Goal: Task Accomplishment & Management: Complete application form

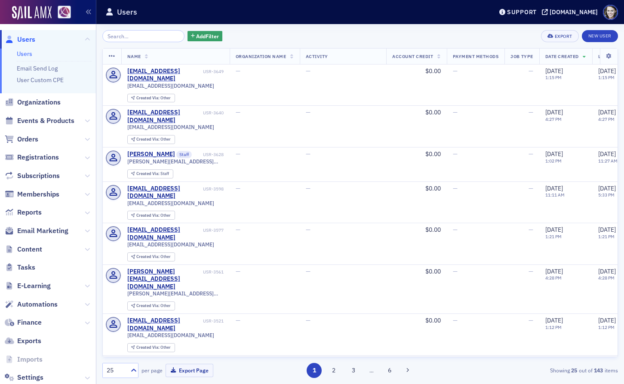
click at [37, 254] on span "Content" at bounding box center [48, 249] width 96 height 18
click at [34, 251] on span "Content" at bounding box center [29, 249] width 25 height 9
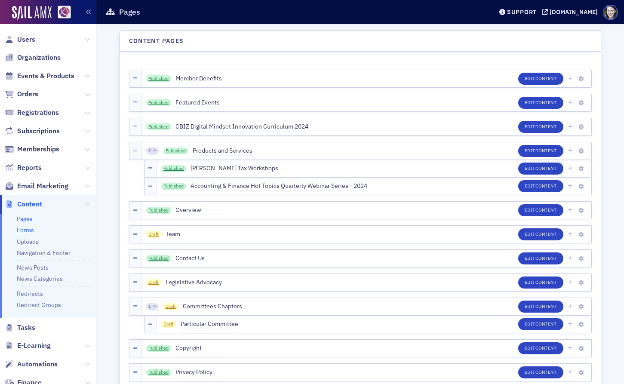
click at [28, 229] on link "Forms" at bounding box center [25, 230] width 17 height 8
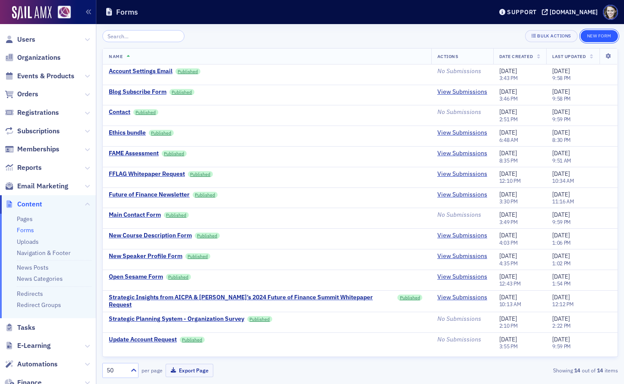
click at [595, 37] on button "New Form" at bounding box center [599, 36] width 37 height 12
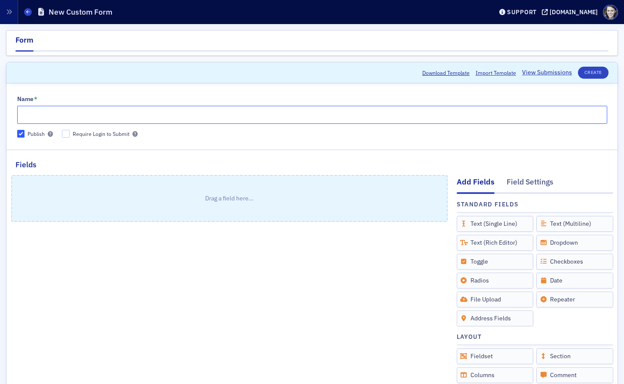
click at [175, 118] on input "Name *" at bounding box center [312, 115] width 590 height 18
click at [26, 113] on input "BLI Post-Event Survey - Kyndryl" at bounding box center [312, 115] width 590 height 18
click at [117, 114] on input "BLI Post-Event Survey - Kyndryl" at bounding box center [312, 115] width 590 height 18
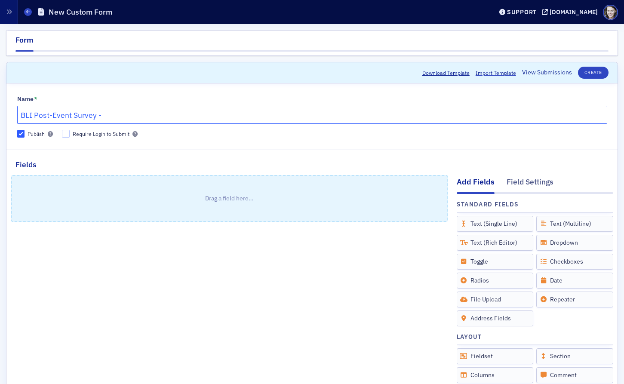
click at [25, 114] on input "BLI Post-Event Survey -" at bounding box center [312, 115] width 590 height 18
paste input "Kyndryl"
click at [167, 120] on input "Kyndryl [DATE] Post-Event Survey -" at bounding box center [312, 115] width 590 height 18
click at [61, 116] on input "Kyndryl [DATE] Post-Event Survey" at bounding box center [312, 115] width 590 height 18
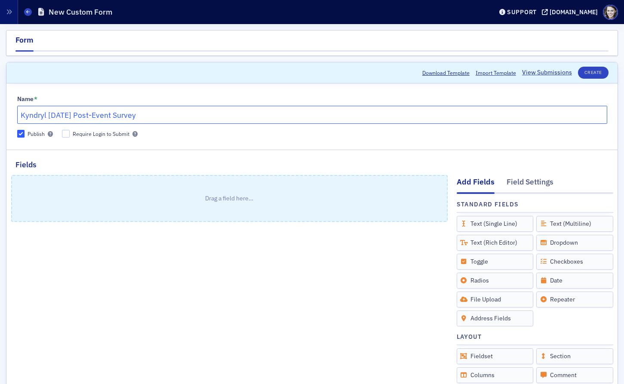
type input "Kyndryl [DATE] Post-Event Survey"
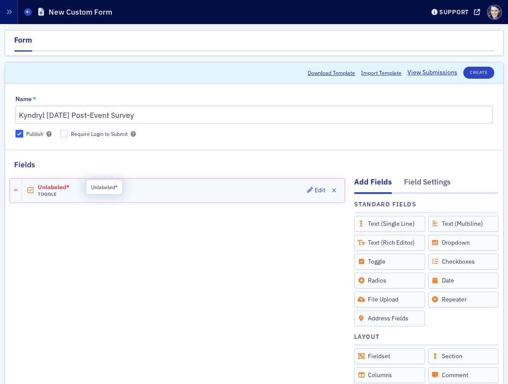
click at [57, 186] on span "Unlabeled*" at bounding box center [62, 187] width 48 height 7
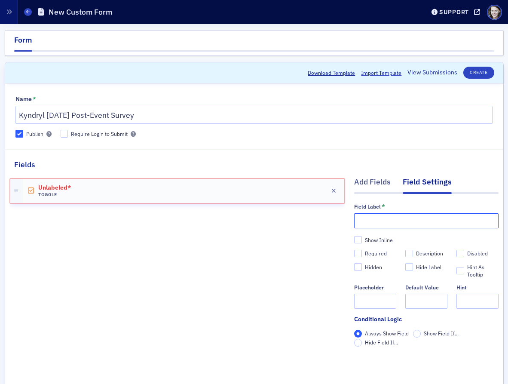
click at [391, 223] on input "text" at bounding box center [426, 220] width 145 height 15
paste input "Please answer yes/no to the following questions:"
type input "Please answer yes/no to the following questions:"
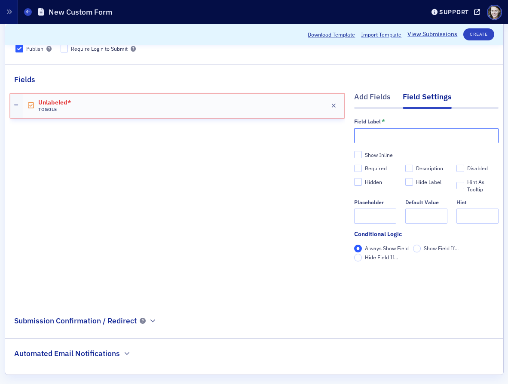
scroll to position [91, 0]
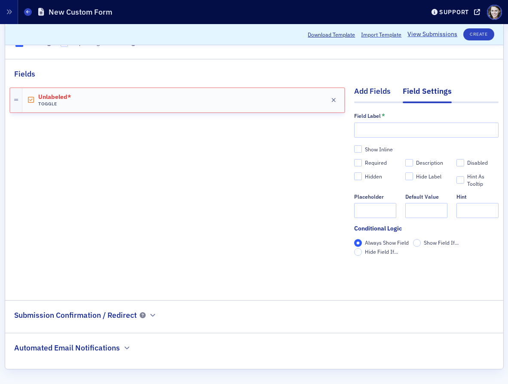
click at [382, 87] on div "Add Fields" at bounding box center [372, 94] width 37 height 16
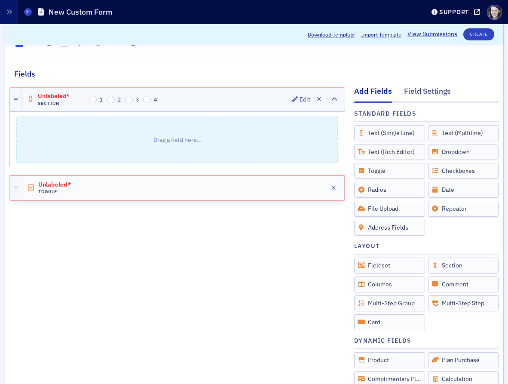
click at [62, 94] on span "Unlabeled*" at bounding box center [62, 96] width 48 height 7
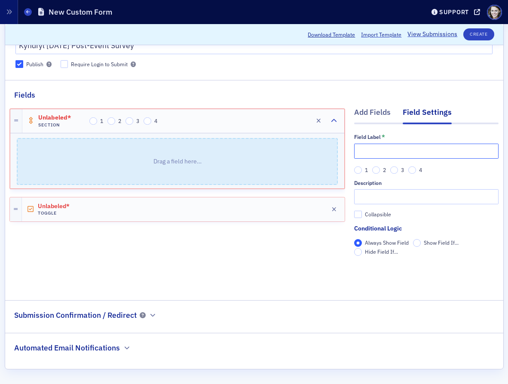
click at [416, 145] on input "text" at bounding box center [426, 151] width 145 height 15
paste input "Please answer yes/no to the following questions:"
type input "Please answer yes/no to the following questions:"
click at [313, 212] on button "Edit" at bounding box center [316, 209] width 18 height 12
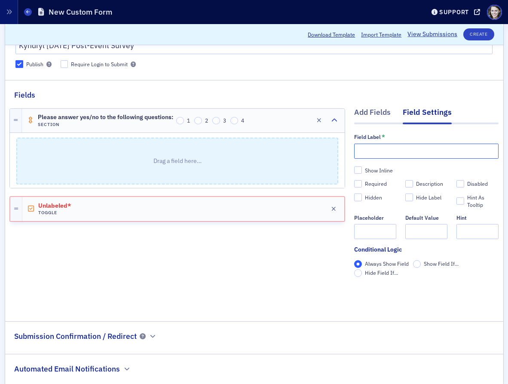
click at [386, 145] on input "text" at bounding box center [426, 151] width 145 height 15
paste input "Were stated learning objectives met?"
type input "Were stated learning objectives met?"
click at [335, 208] on icon "button" at bounding box center [334, 209] width 5 height 6
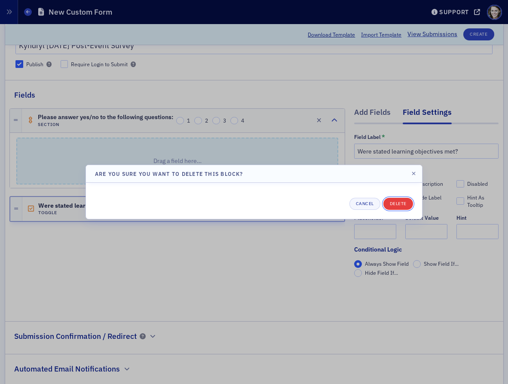
click at [390, 206] on button "Delete" at bounding box center [399, 204] width 30 height 12
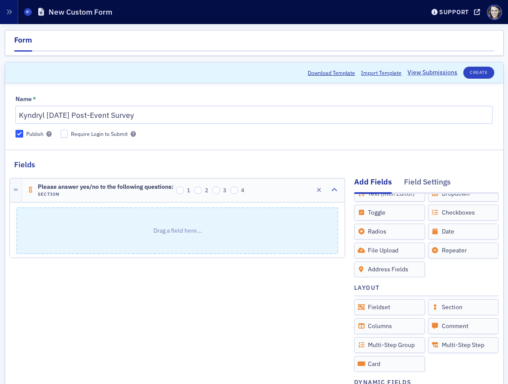
scroll to position [55, 0]
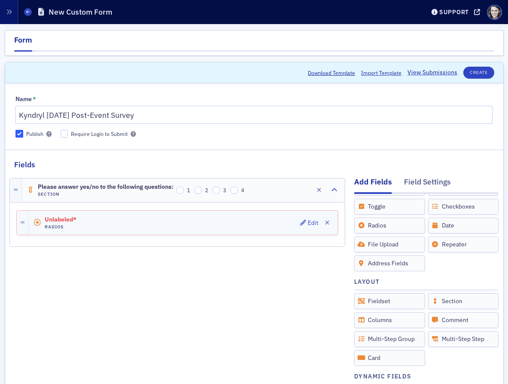
click at [235, 221] on div "Unlabeled* Radios Edit" at bounding box center [183, 223] width 309 height 24
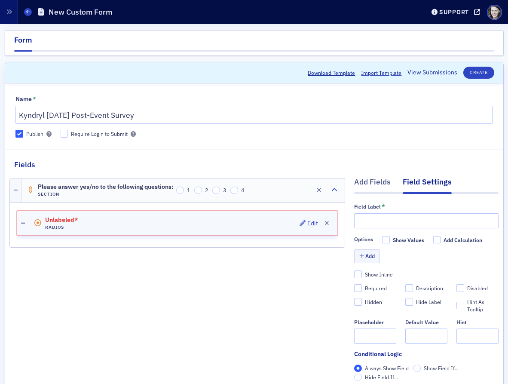
scroll to position [0, 0]
click at [387, 216] on input "text" at bounding box center [426, 220] width 145 height 15
paste input "Were stated learning objectives met?"
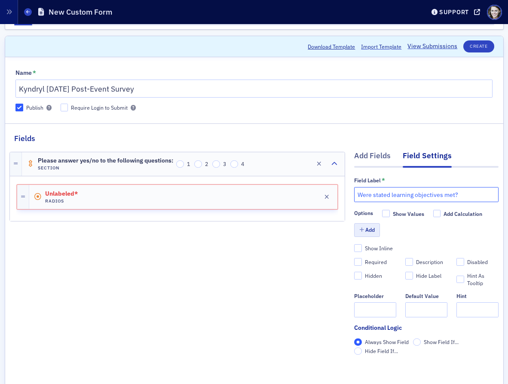
scroll to position [32, 0]
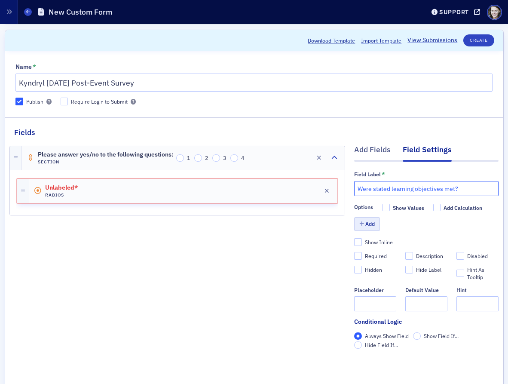
type input "Were stated learning objectives met?"
click at [368, 229] on button "Add" at bounding box center [367, 223] width 26 height 13
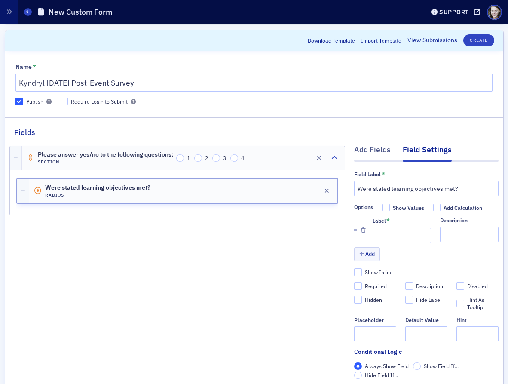
click at [381, 236] on input "Label *" at bounding box center [402, 235] width 58 height 15
type input "Yes"
click at [363, 255] on icon "button" at bounding box center [362, 254] width 5 height 5
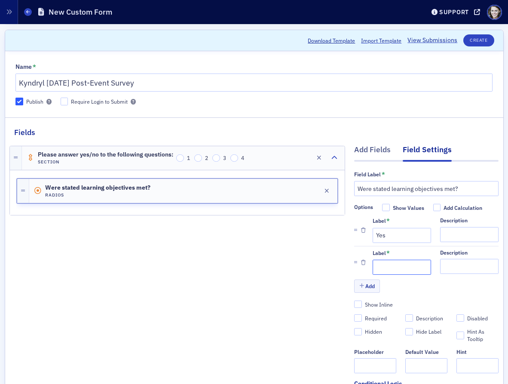
click at [387, 263] on input "Label *" at bounding box center [402, 267] width 58 height 15
type input "No"
click at [384, 152] on div "Add Fields" at bounding box center [372, 152] width 37 height 16
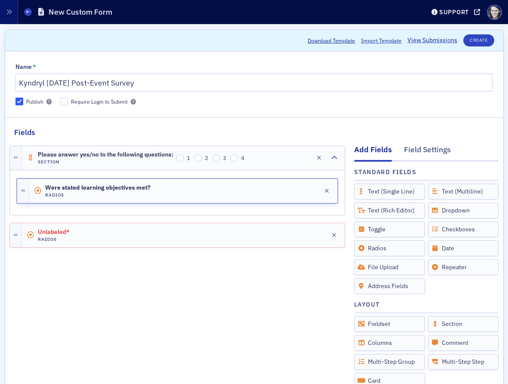
drag, startPoint x: 378, startPoint y: 248, endPoint x: 397, endPoint y: 4, distance: 244.2
click at [152, 243] on div "Unlabeled* Radios Edit" at bounding box center [183, 235] width 323 height 24
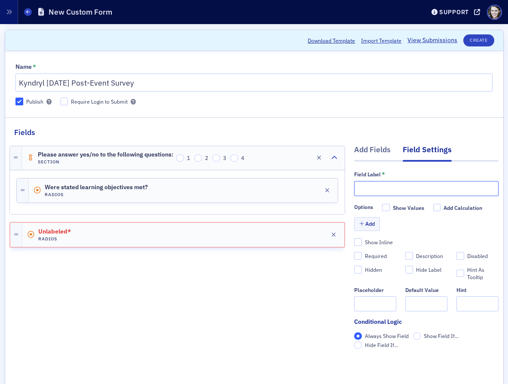
click at [415, 185] on input "text" at bounding box center [426, 188] width 145 height 15
paste input "If applicable, were the stated prerequisites appropriate and sufficient?"
type input "If applicable, were the stated prerequisites appropriate and sufficient?"
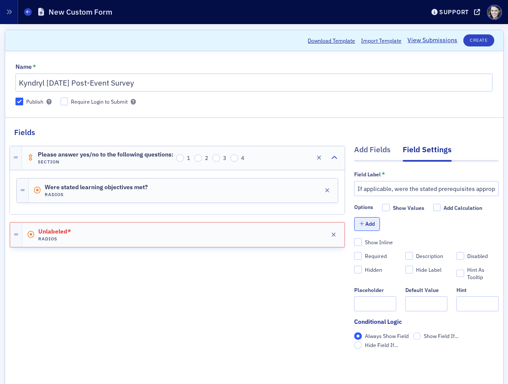
click at [366, 223] on button "Add" at bounding box center [367, 223] width 26 height 13
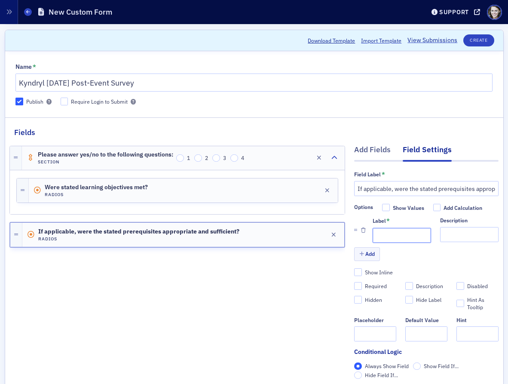
click at [386, 234] on input "Label *" at bounding box center [402, 235] width 58 height 15
type input "Yes"
click at [369, 250] on button "Add" at bounding box center [367, 253] width 26 height 13
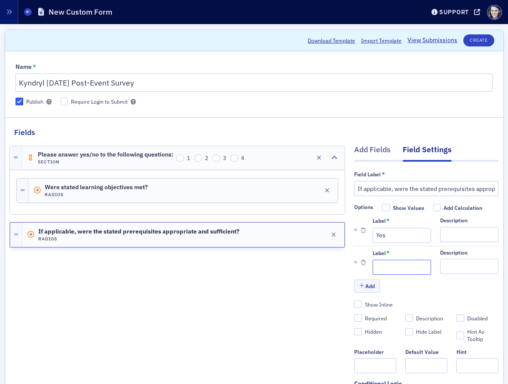
click at [382, 262] on input "Label *" at bounding box center [402, 267] width 58 height 15
type input "No"
click at [378, 142] on div "Add Fields Field Settings Field Label * If applicable, were the stated prerequi…" at bounding box center [426, 290] width 145 height 305
click at [378, 145] on div "Add Fields" at bounding box center [372, 152] width 37 height 16
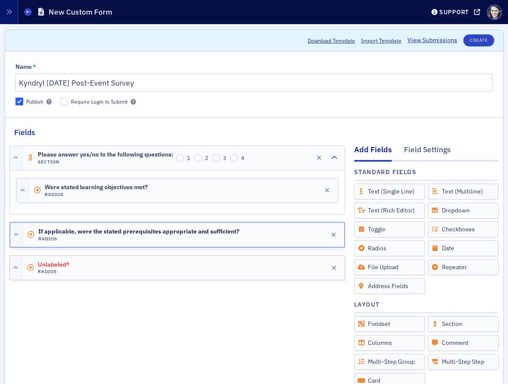
drag, startPoint x: 385, startPoint y: 246, endPoint x: 431, endPoint y: 2, distance: 249.1
click at [62, 262] on span "Unlabeled*" at bounding box center [62, 264] width 48 height 7
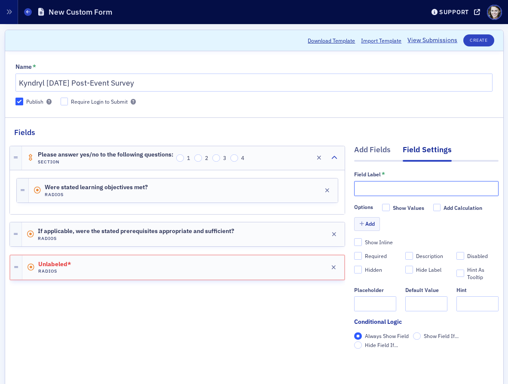
click at [373, 185] on input "text" at bounding box center [426, 188] width 145 height 15
paste input "Did the program materials appear relevant and contribute to the achievement of …"
type input "Did the program materials appear relevant and contribute to the achievement of …"
click at [370, 229] on button "Add" at bounding box center [367, 223] width 26 height 13
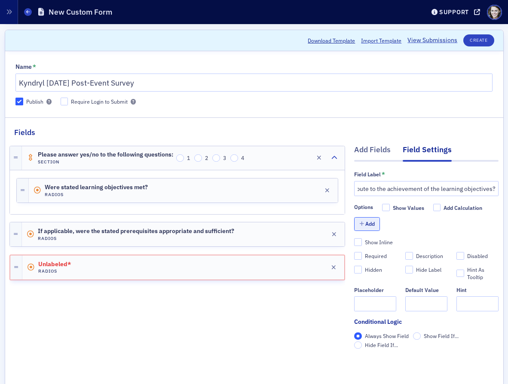
scroll to position [0, 0]
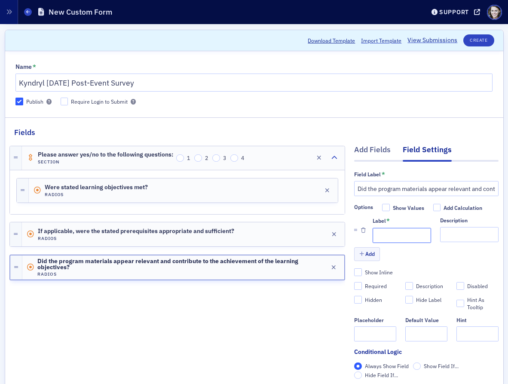
click at [382, 233] on input "Label *" at bounding box center [402, 235] width 58 height 15
type input "Yes"
click at [372, 249] on button "Add" at bounding box center [367, 253] width 26 height 13
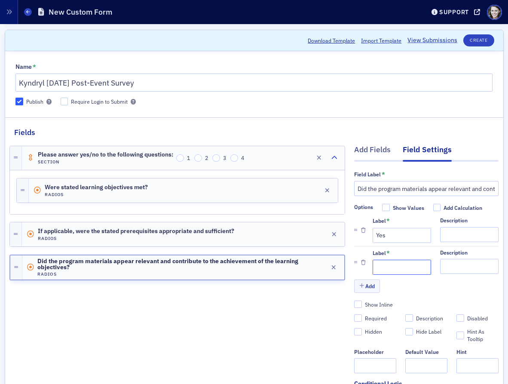
click at [389, 266] on input "Label *" at bounding box center [402, 267] width 58 height 15
type input "No"
click at [370, 151] on div "Add Fields" at bounding box center [372, 152] width 37 height 16
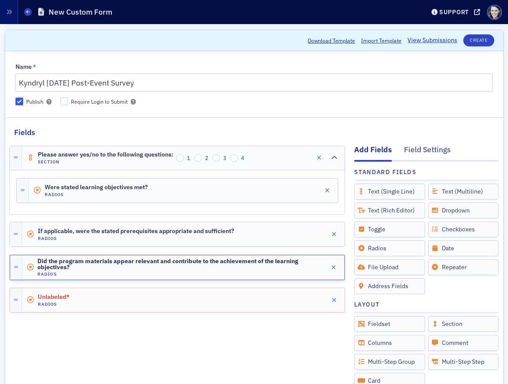
drag, startPoint x: 371, startPoint y: 247, endPoint x: 361, endPoint y: 2, distance: 244.9
click at [112, 295] on div "Unlabeled* Radios Edit" at bounding box center [183, 300] width 323 height 24
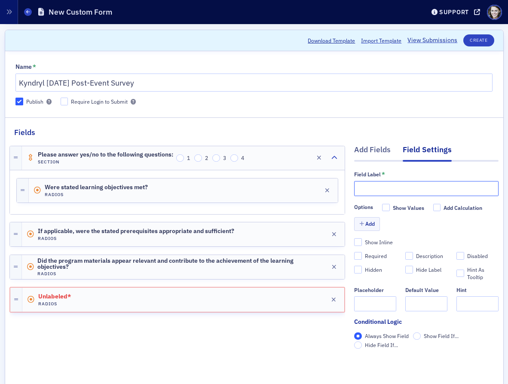
click at [365, 188] on input "text" at bounding box center [426, 188] width 145 height 15
paste input "Was an appropriate amount of time allotted for the learning activity?"
type input "Was an appropriate amount of time allotted for the learning activity?"
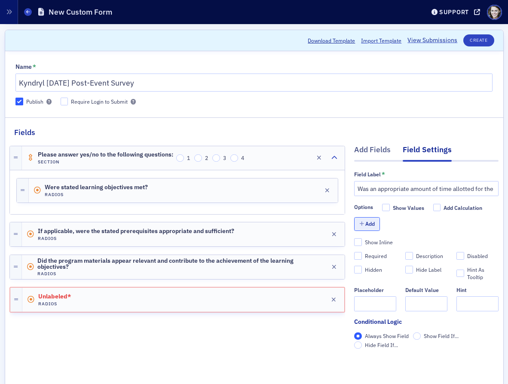
click at [366, 218] on button "Add" at bounding box center [367, 223] width 26 height 13
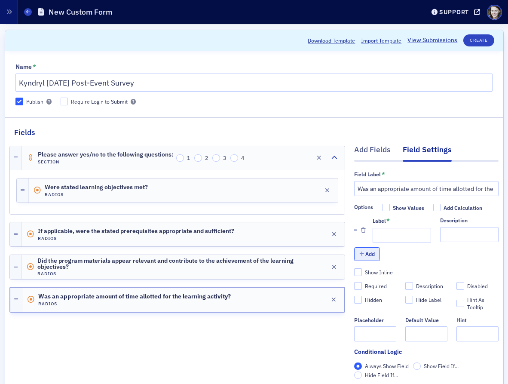
click at [374, 255] on button "Add" at bounding box center [367, 253] width 26 height 13
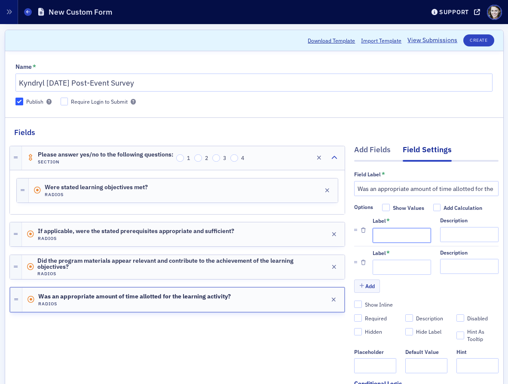
click at [388, 237] on input "Label *" at bounding box center [402, 235] width 58 height 15
type input "Yes"
click at [390, 272] on input "Label *" at bounding box center [402, 267] width 58 height 15
type input "No"
click at [380, 151] on div "Add Fields" at bounding box center [372, 152] width 37 height 16
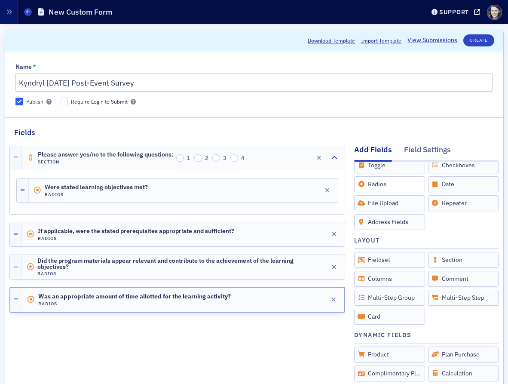
scroll to position [66, 0]
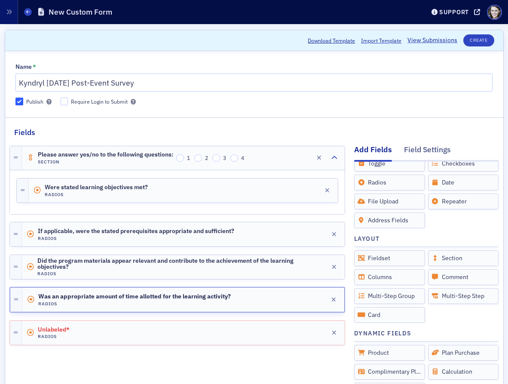
drag, startPoint x: 385, startPoint y: 184, endPoint x: 359, endPoint y: 0, distance: 185.5
click at [57, 331] on span "Unlabeled*" at bounding box center [62, 329] width 48 height 7
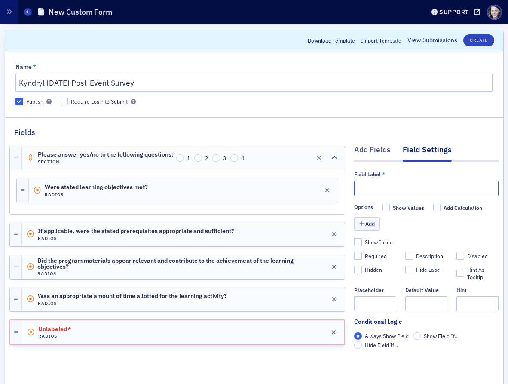
click at [368, 194] on input "text" at bounding box center [426, 188] width 145 height 15
paste input "Were individual instructors effective?"
type input "Were individual instructors effective?"
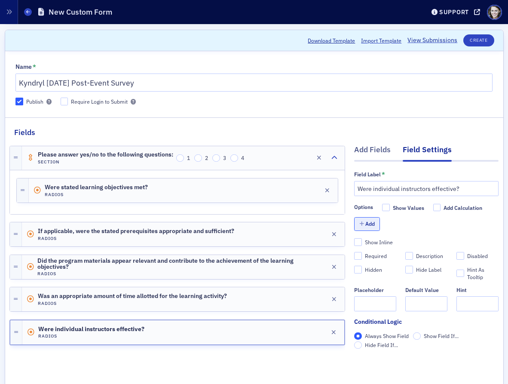
click at [370, 224] on button "Add" at bounding box center [367, 223] width 26 height 13
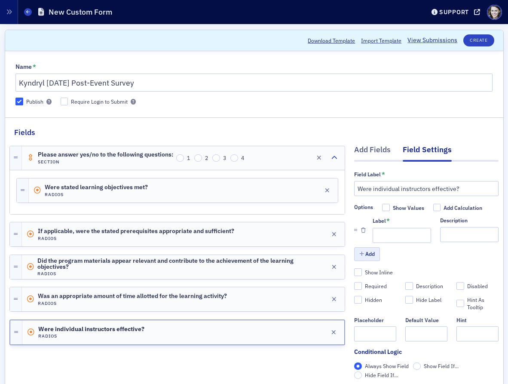
click at [370, 224] on div at bounding box center [363, 230] width 18 height 26
click at [371, 259] on button "Add" at bounding box center [367, 253] width 26 height 13
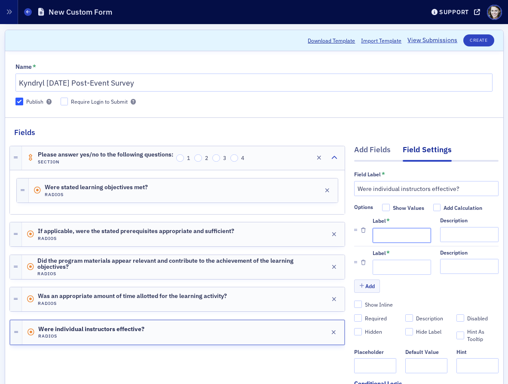
click at [387, 235] on input "Label *" at bounding box center [402, 235] width 58 height 15
type input "Yes"
click at [389, 271] on input "Label *" at bounding box center [402, 267] width 58 height 15
type input "No"
click at [482, 45] on button "Create" at bounding box center [479, 40] width 31 height 12
